Goal: Navigation & Orientation: Find specific page/section

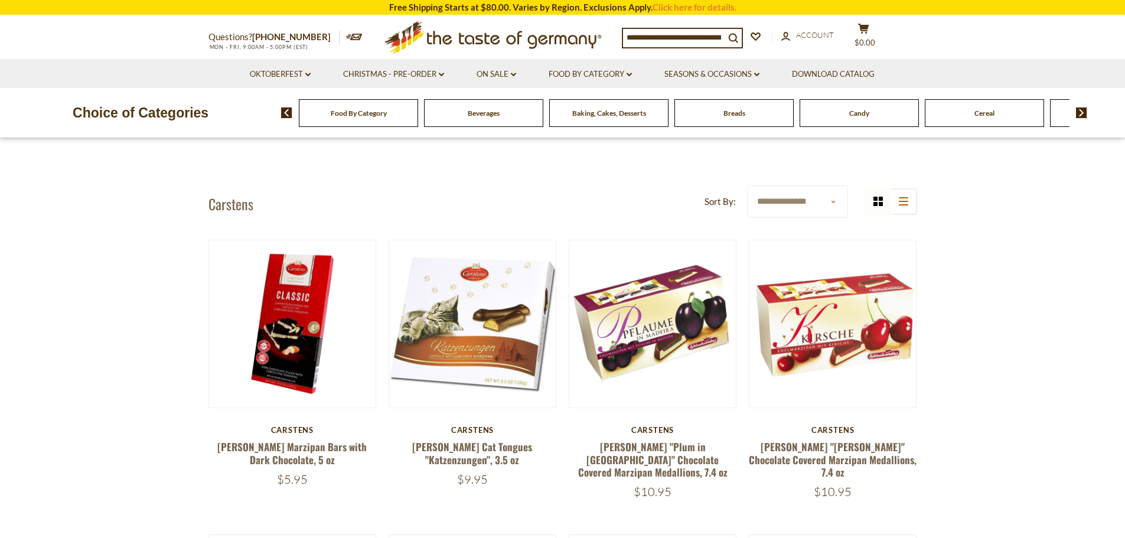
click at [1083, 111] on img at bounding box center [1081, 112] width 11 height 11
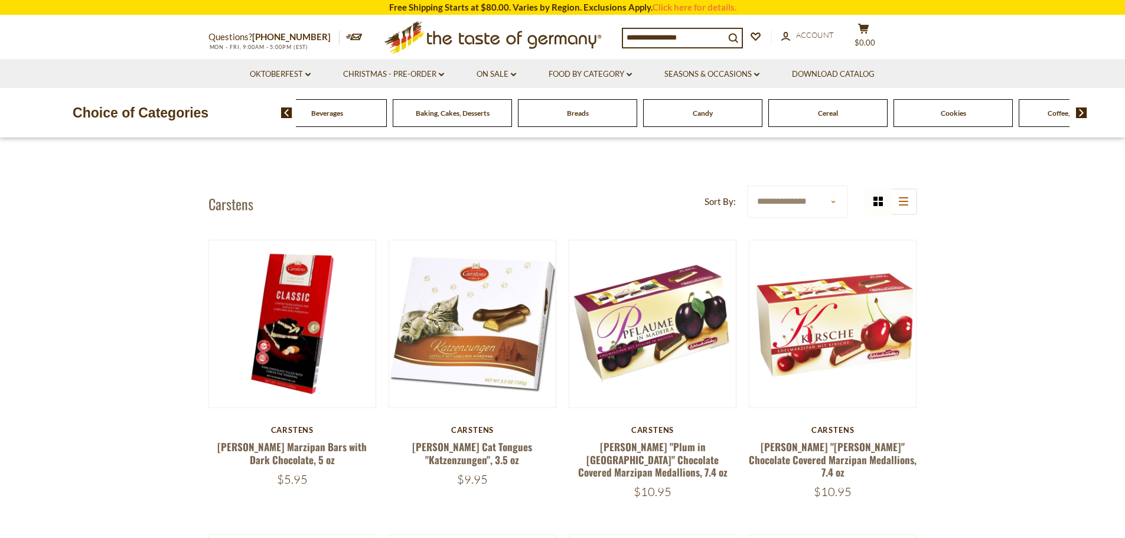
click at [1083, 111] on img at bounding box center [1081, 112] width 11 height 11
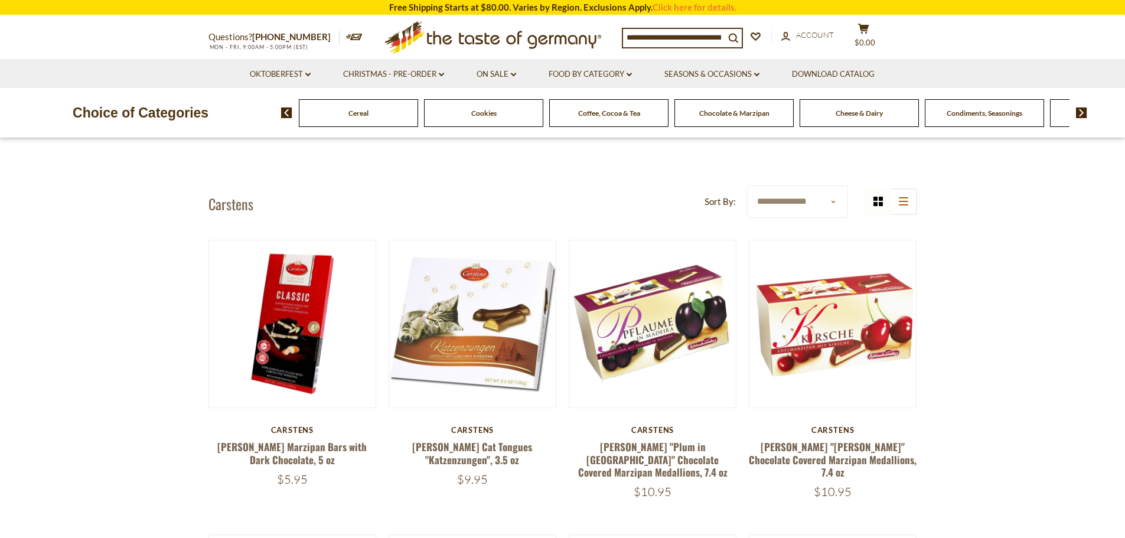
click at [1083, 111] on img at bounding box center [1081, 112] width 11 height 11
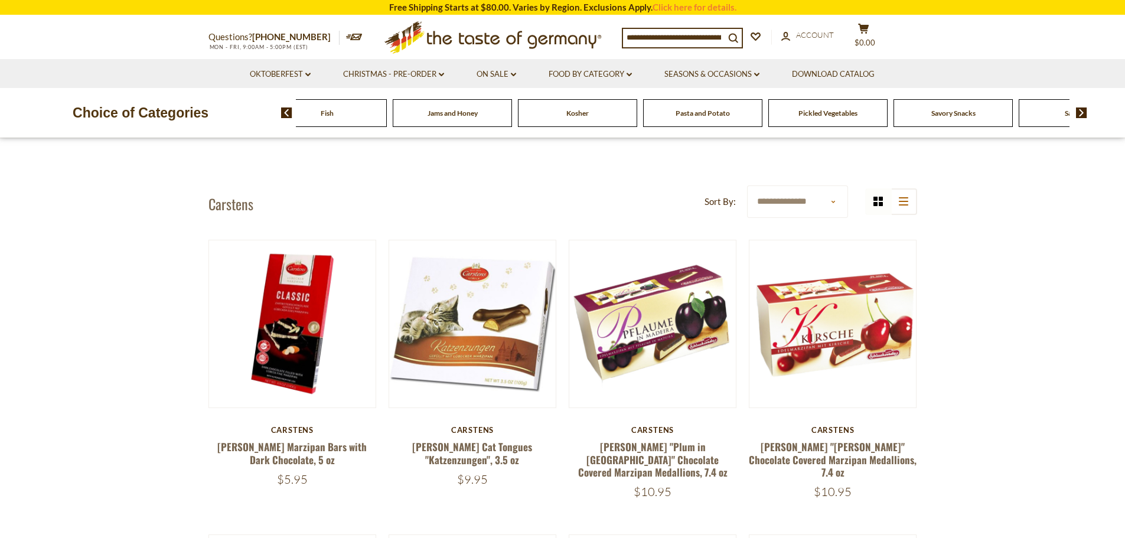
click at [1083, 111] on img at bounding box center [1081, 112] width 11 height 11
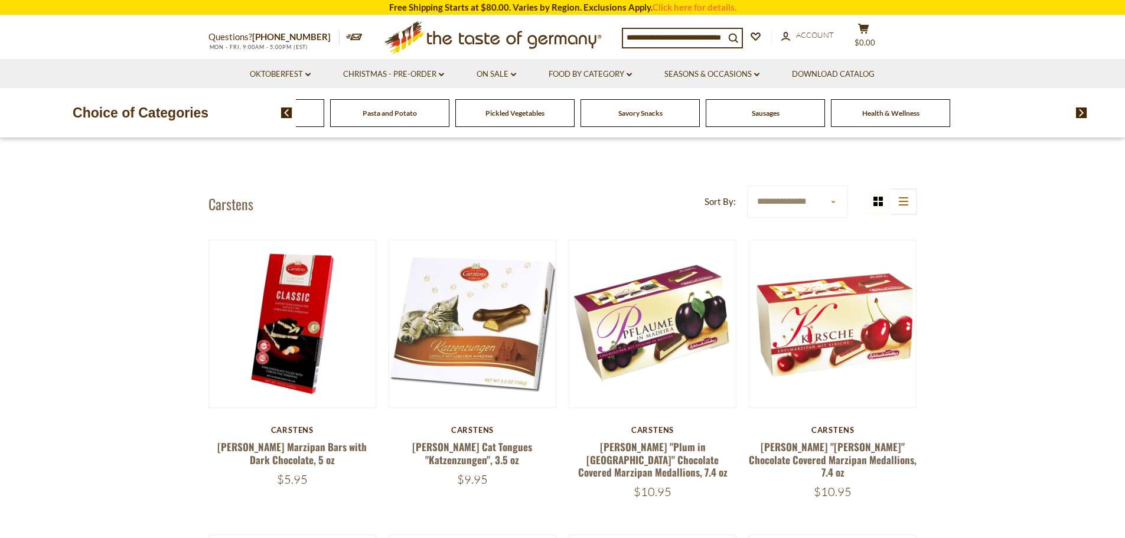
click at [289, 109] on img at bounding box center [286, 112] width 11 height 11
click at [516, 109] on span "Pasta and Potato" at bounding box center [512, 113] width 54 height 9
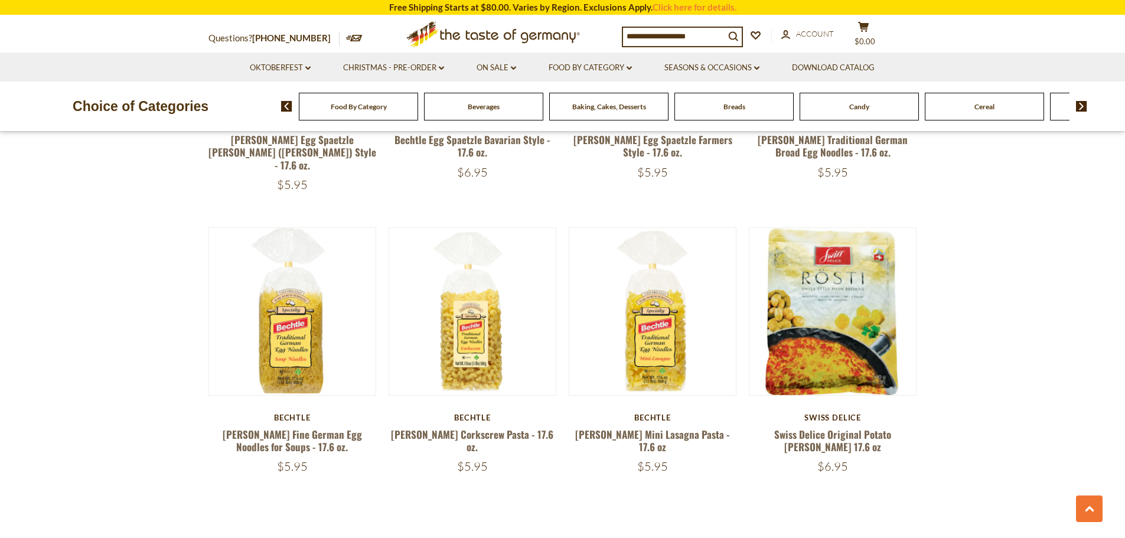
scroll to position [2716, 0]
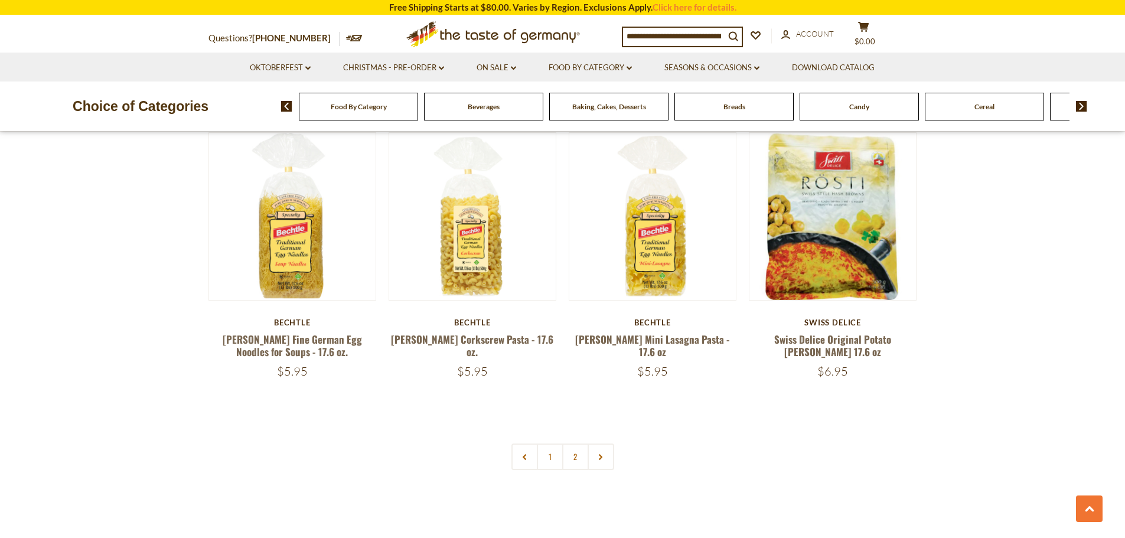
click at [576, 443] on link "2" at bounding box center [575, 456] width 27 height 27
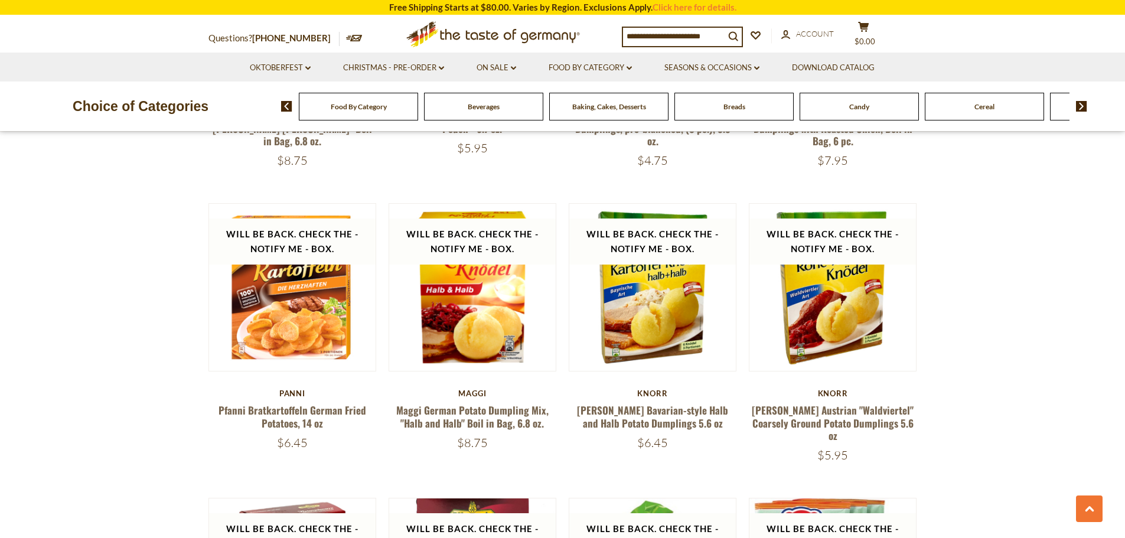
scroll to position [1205, 0]
click at [286, 104] on img at bounding box center [286, 106] width 11 height 11
click at [863, 104] on span "Candy" at bounding box center [859, 106] width 20 height 9
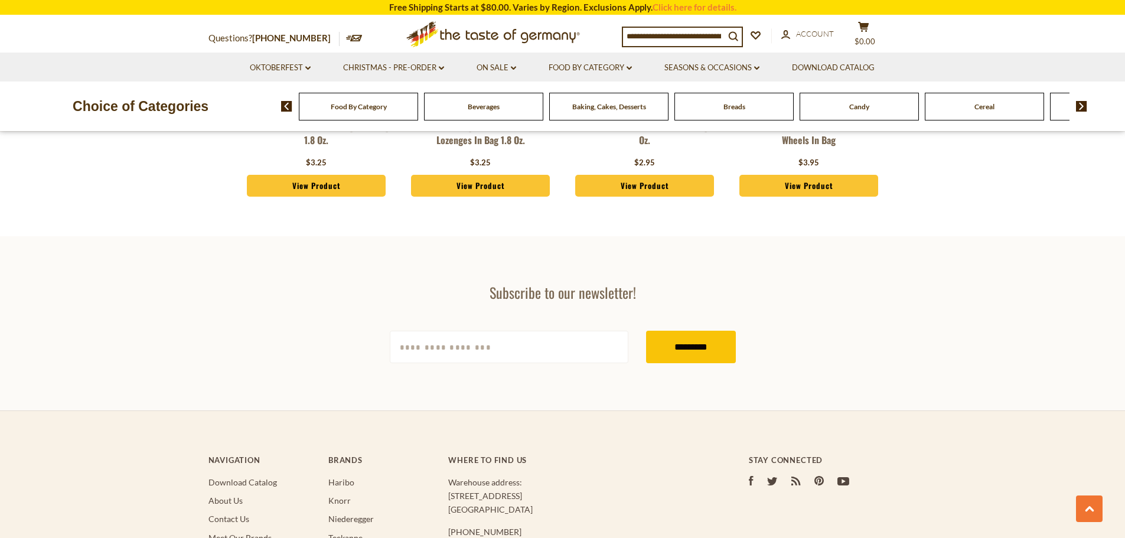
scroll to position [3484, 0]
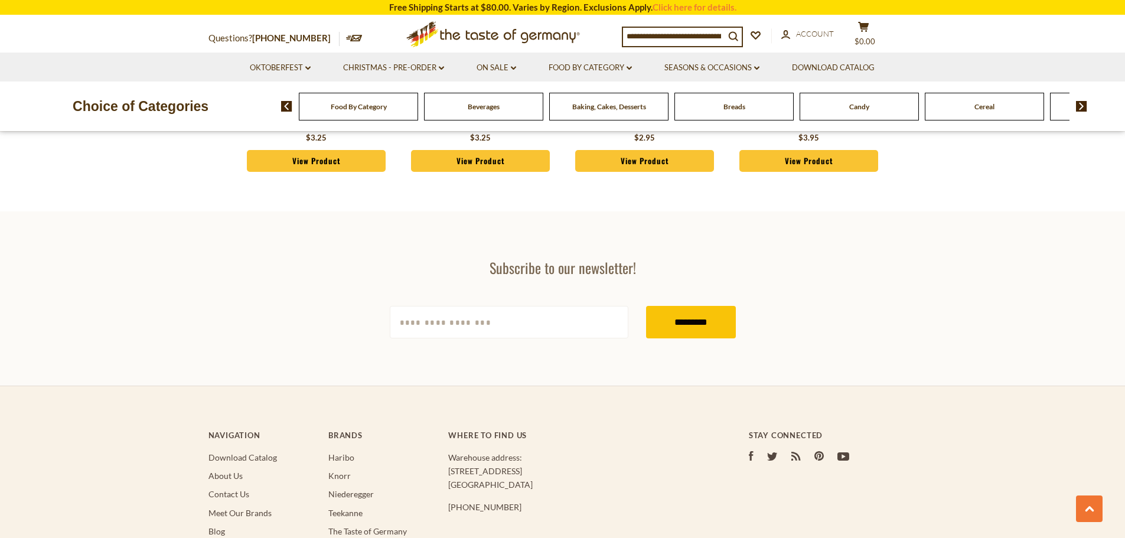
click at [1079, 105] on img at bounding box center [1081, 106] width 11 height 11
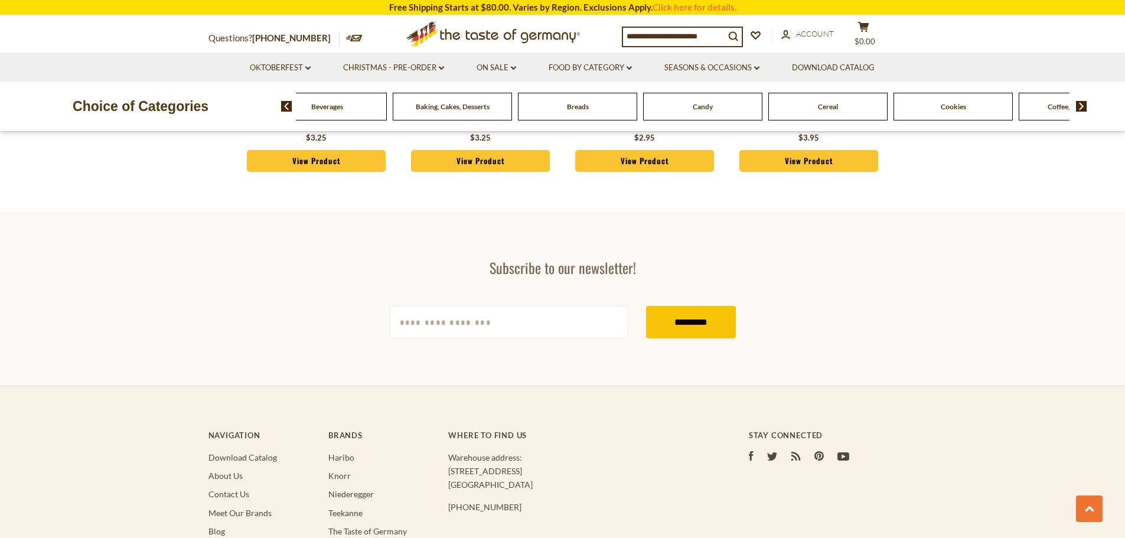
click at [1081, 104] on img at bounding box center [1081, 106] width 11 height 11
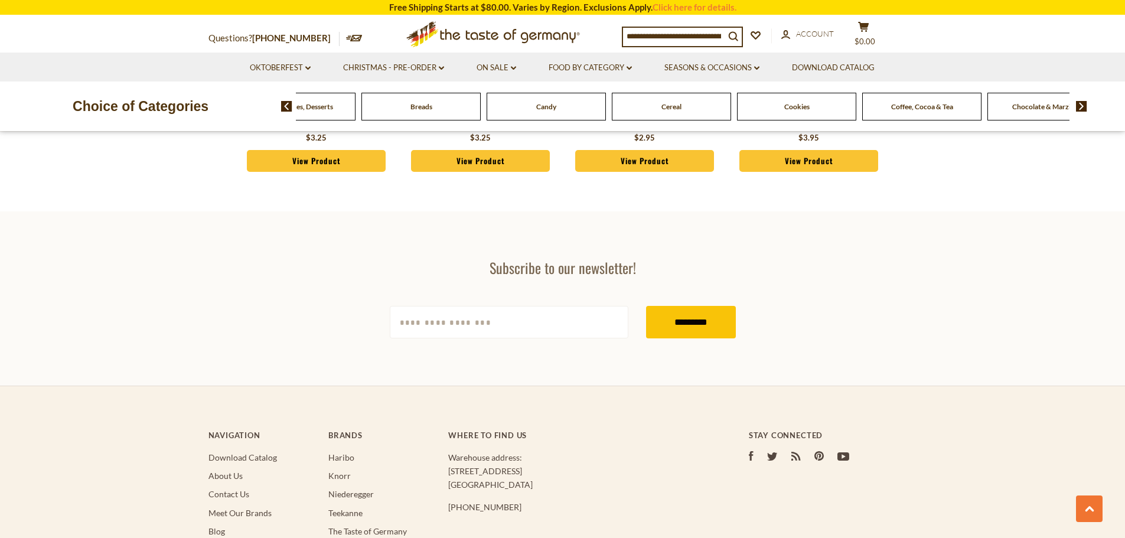
click at [1081, 103] on img at bounding box center [1081, 106] width 11 height 11
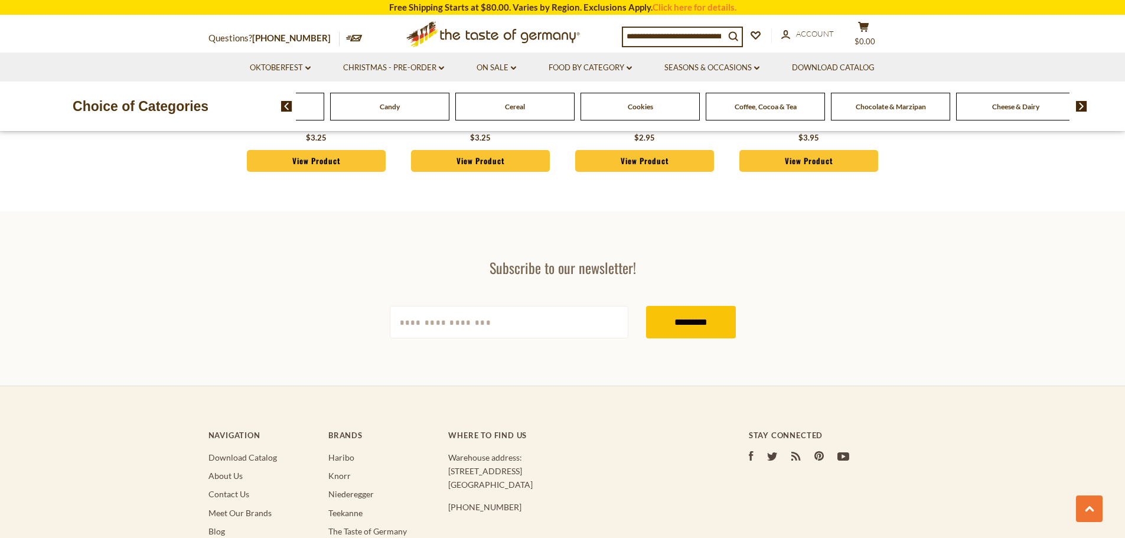
click at [898, 110] on span "Chocolate & Marzipan" at bounding box center [891, 106] width 70 height 9
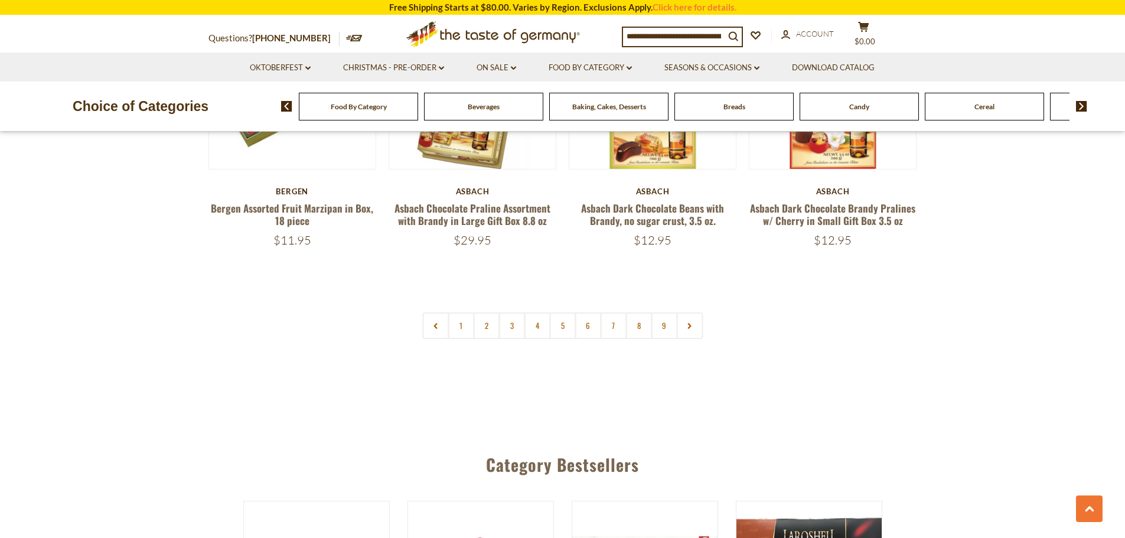
scroll to position [2834, 0]
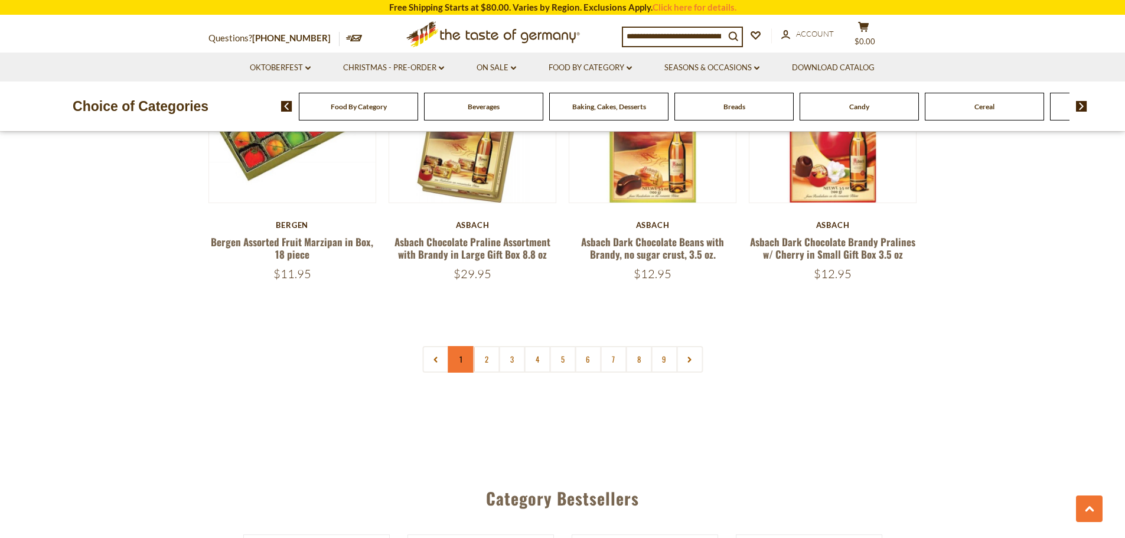
click at [455, 355] on link "1" at bounding box center [461, 359] width 27 height 27
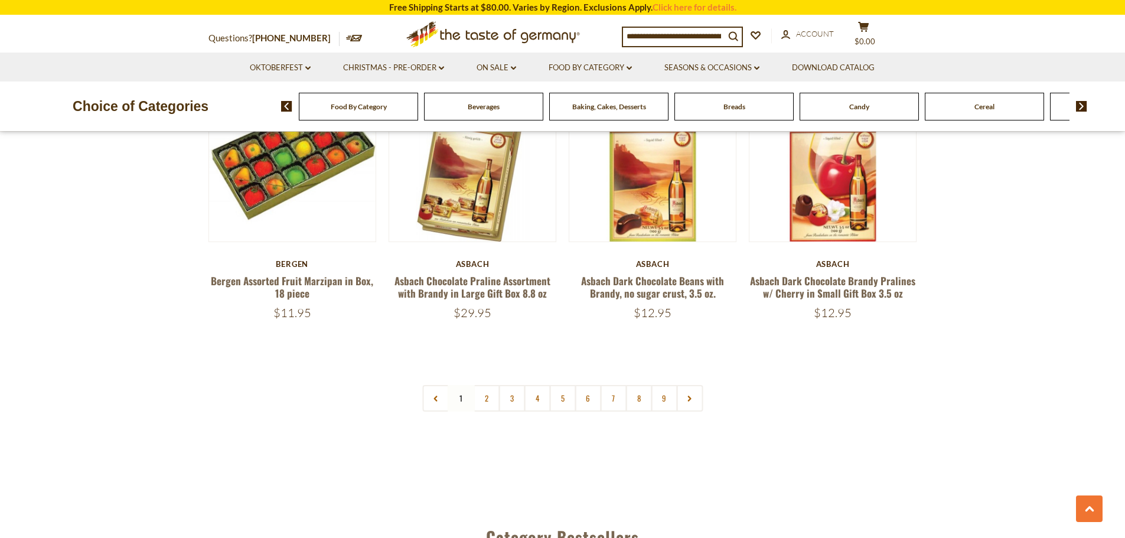
scroll to position [2800, 0]
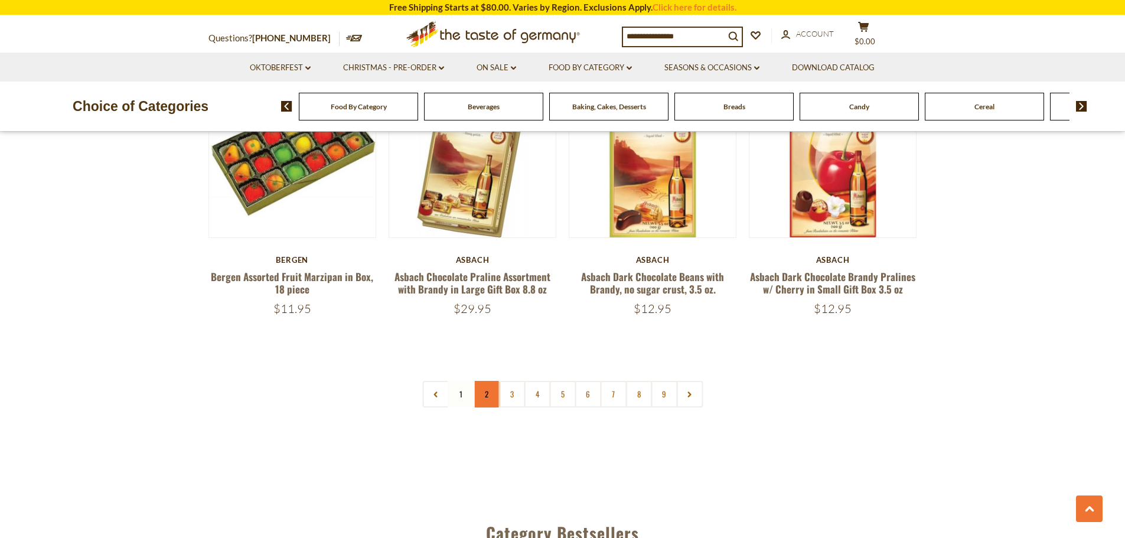
click at [483, 390] on link "2" at bounding box center [486, 394] width 27 height 27
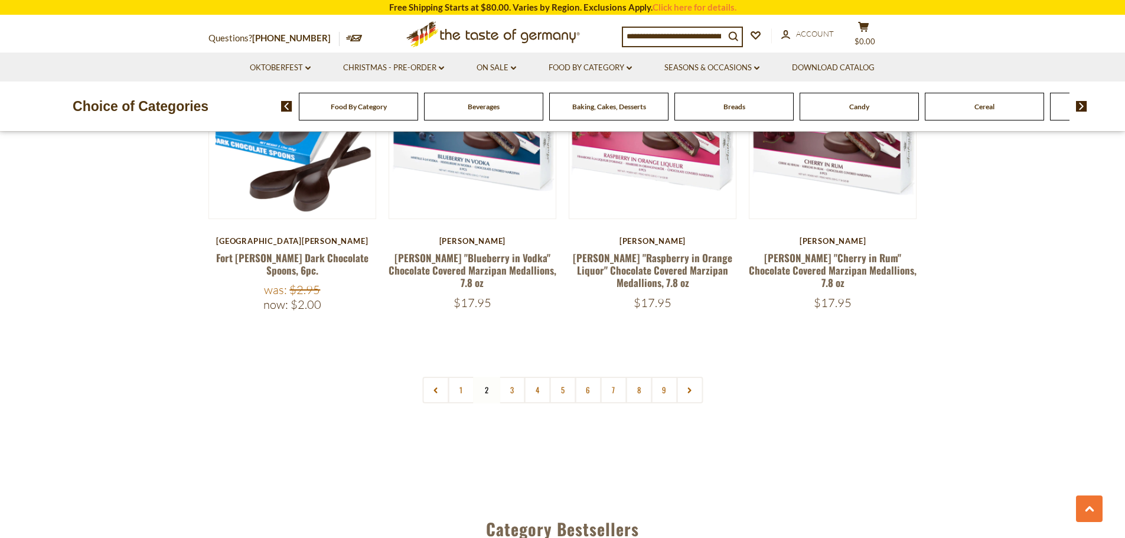
scroll to position [2859, 0]
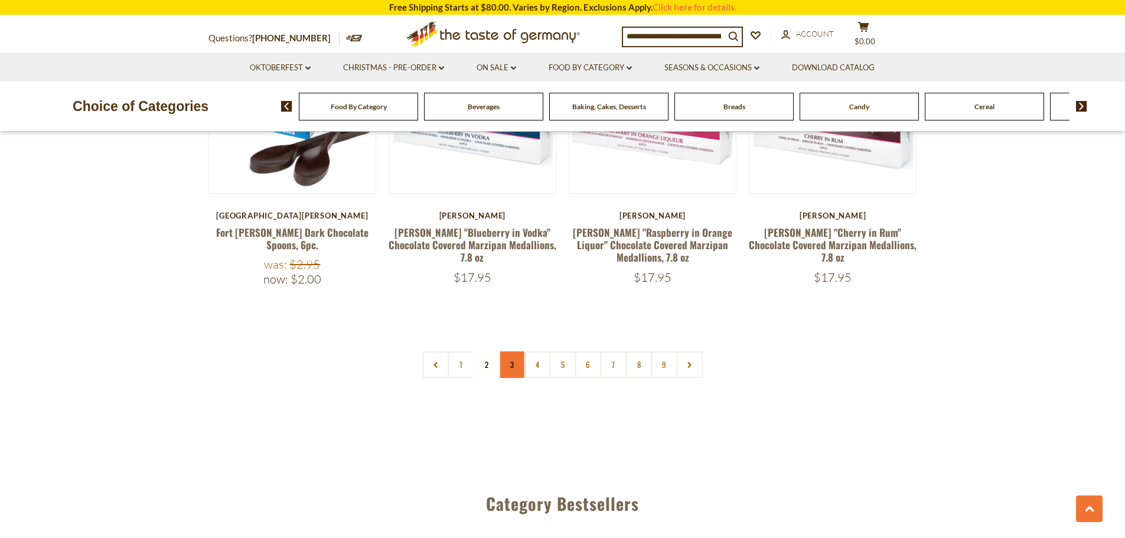
click at [510, 351] on link "3" at bounding box center [511, 364] width 27 height 27
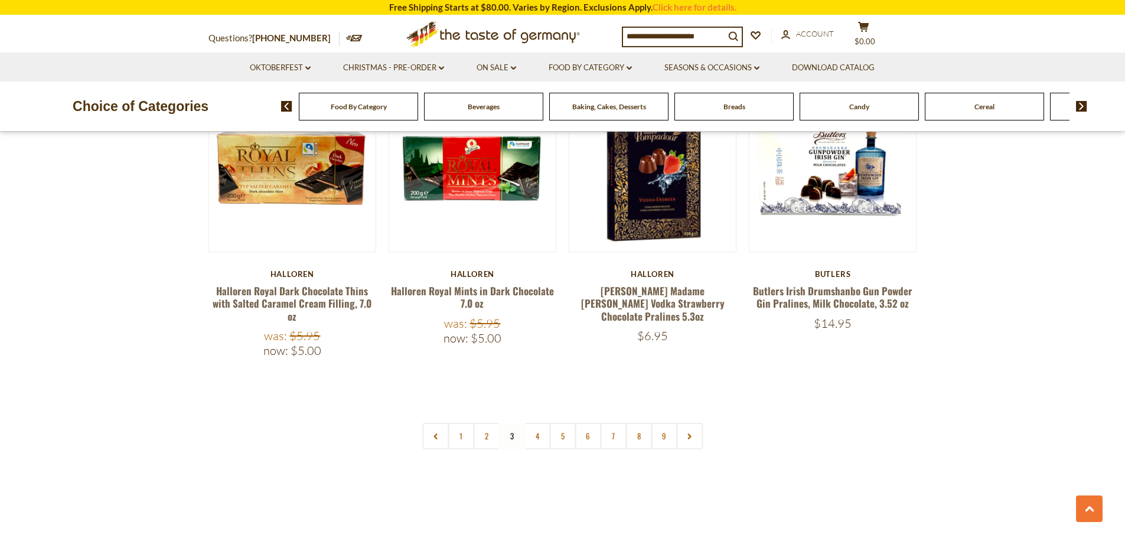
scroll to position [2800, 0]
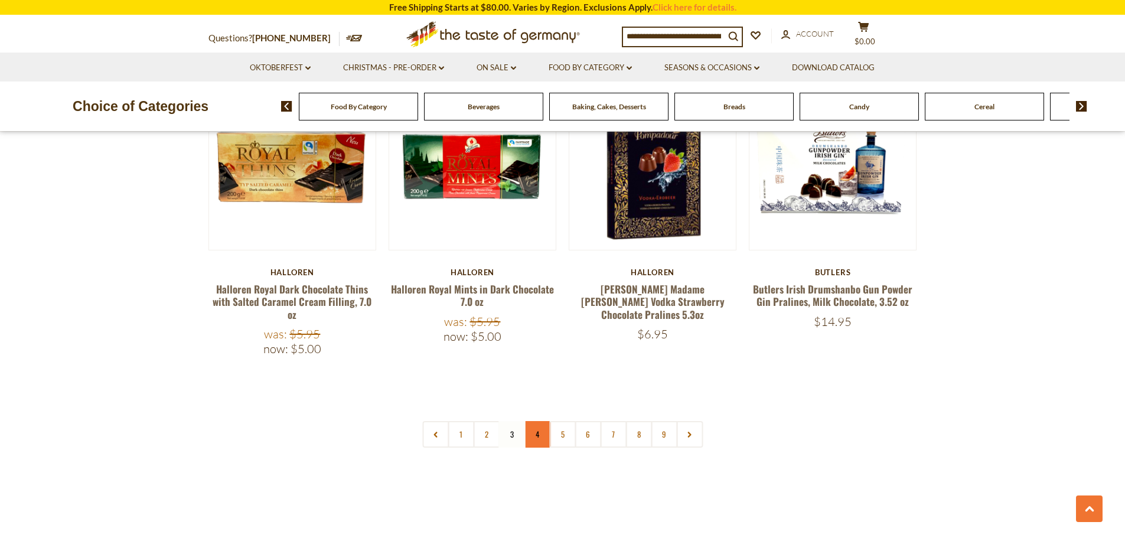
click at [534, 421] on link "4" at bounding box center [537, 434] width 27 height 27
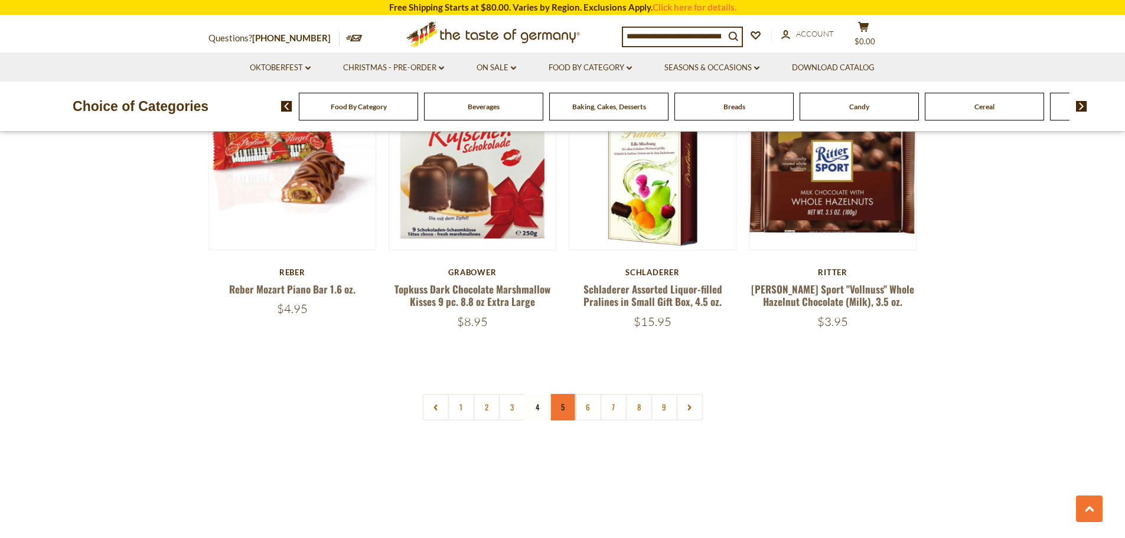
click at [561, 394] on link "5" at bounding box center [562, 407] width 27 height 27
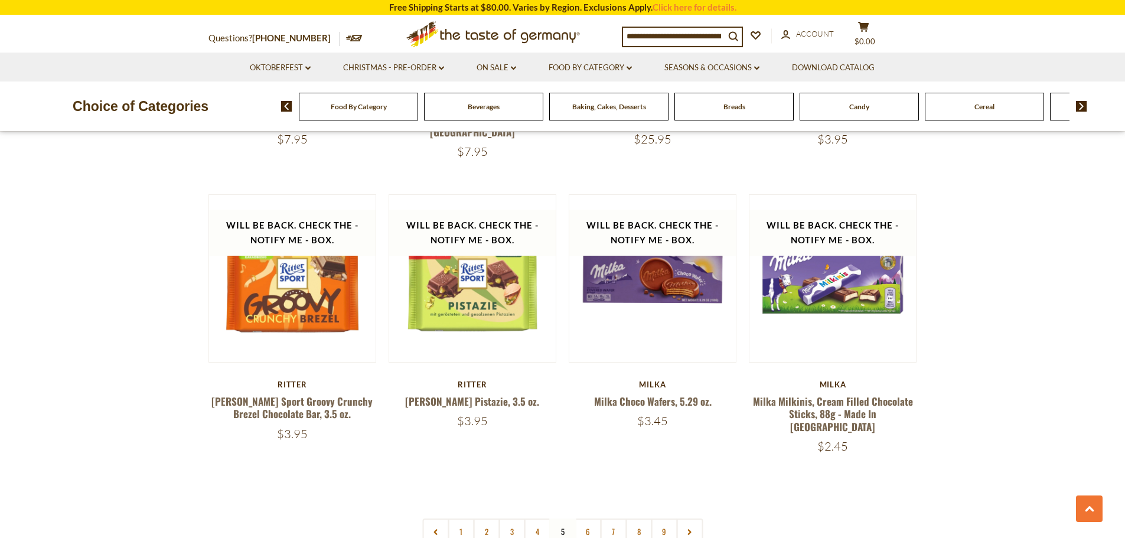
scroll to position [2681, 0]
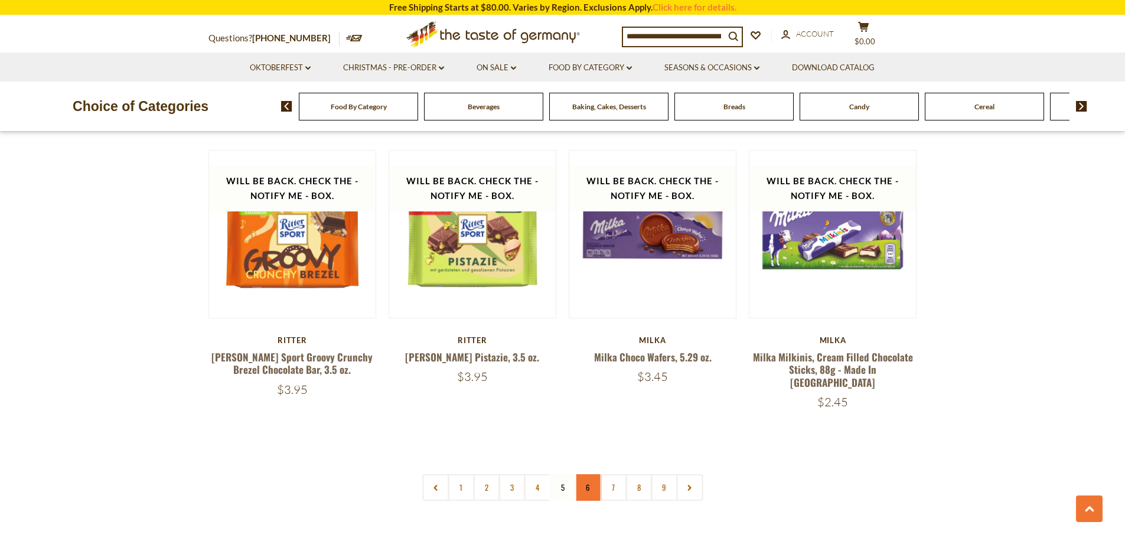
click at [591, 474] on link "6" at bounding box center [588, 487] width 27 height 27
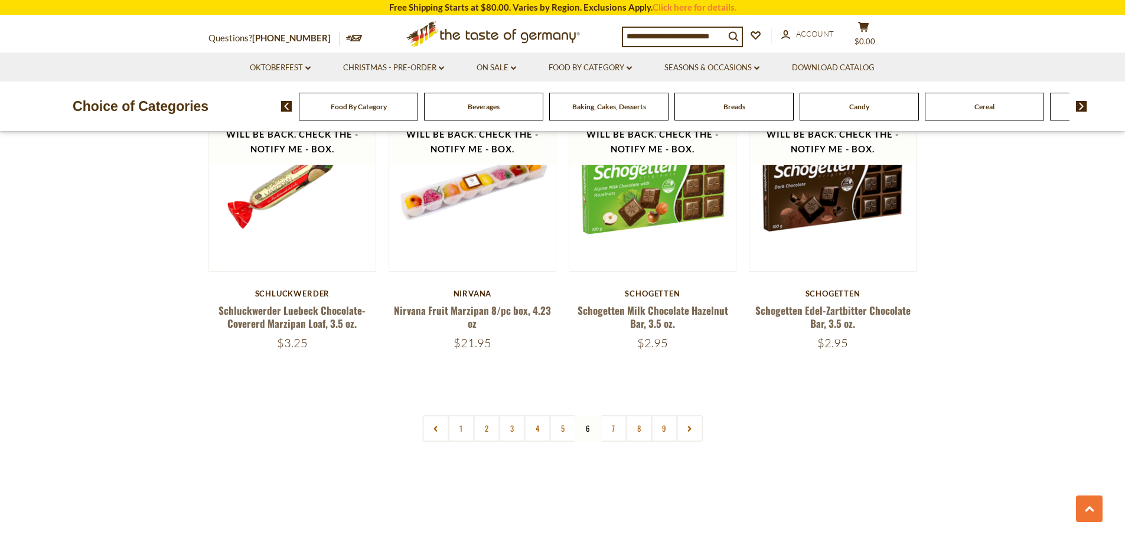
scroll to position [2859, 0]
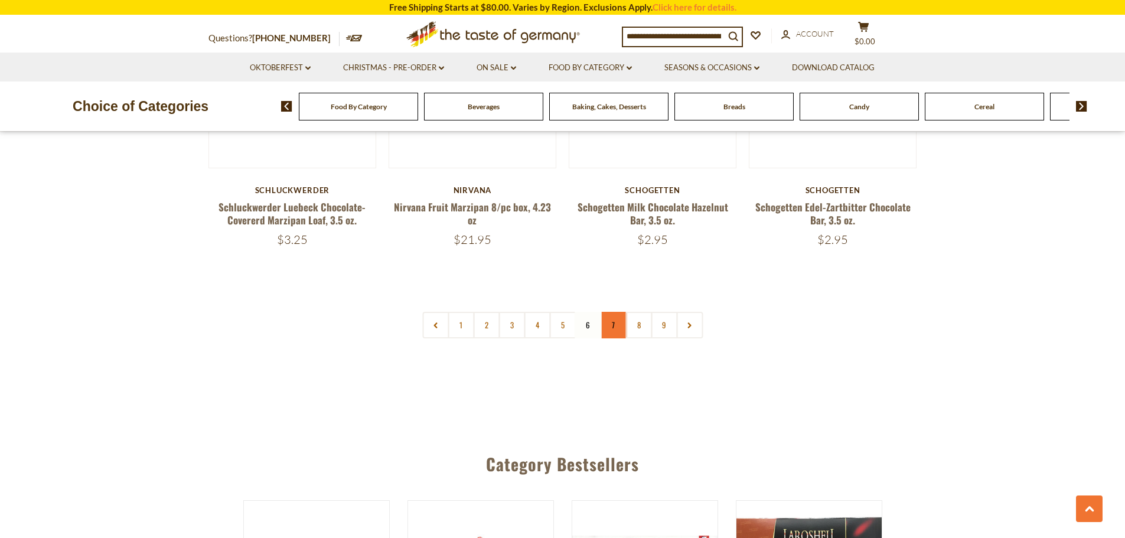
click at [614, 325] on link "7" at bounding box center [613, 325] width 27 height 27
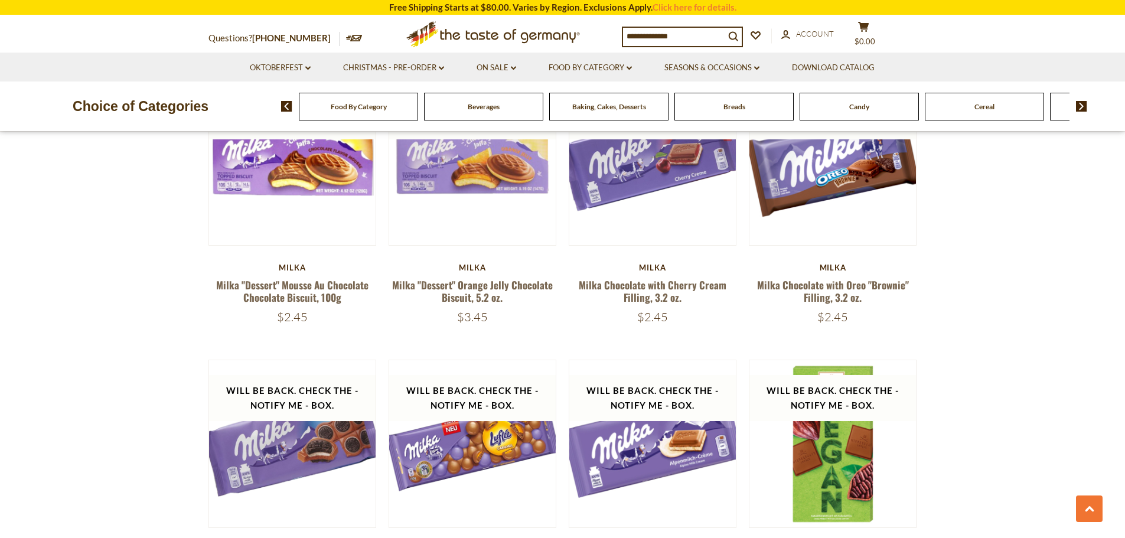
scroll to position [1028, 0]
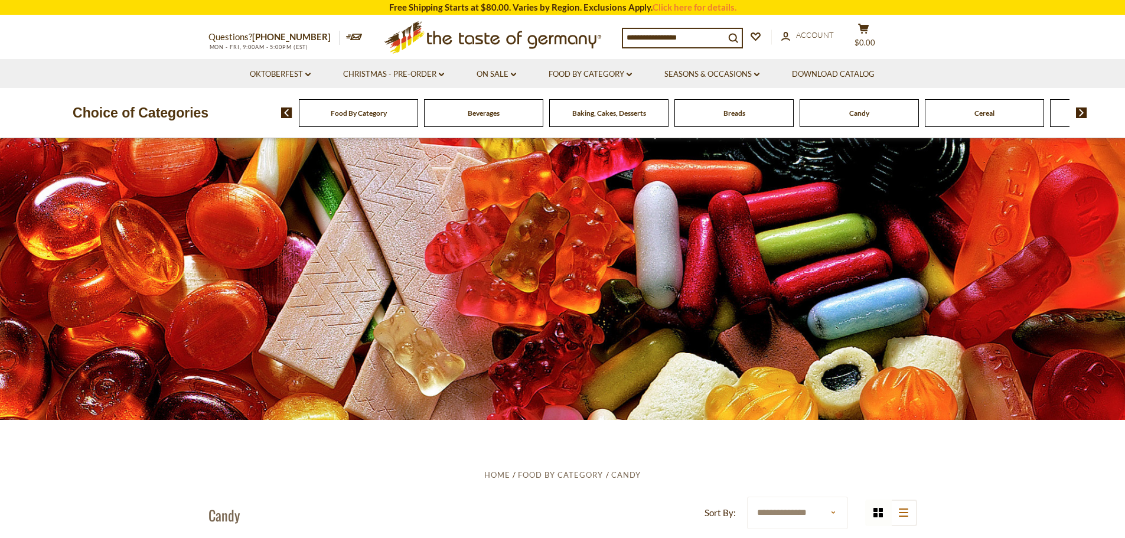
scroll to position [3484, 0]
